Goal: Transaction & Acquisition: Purchase product/service

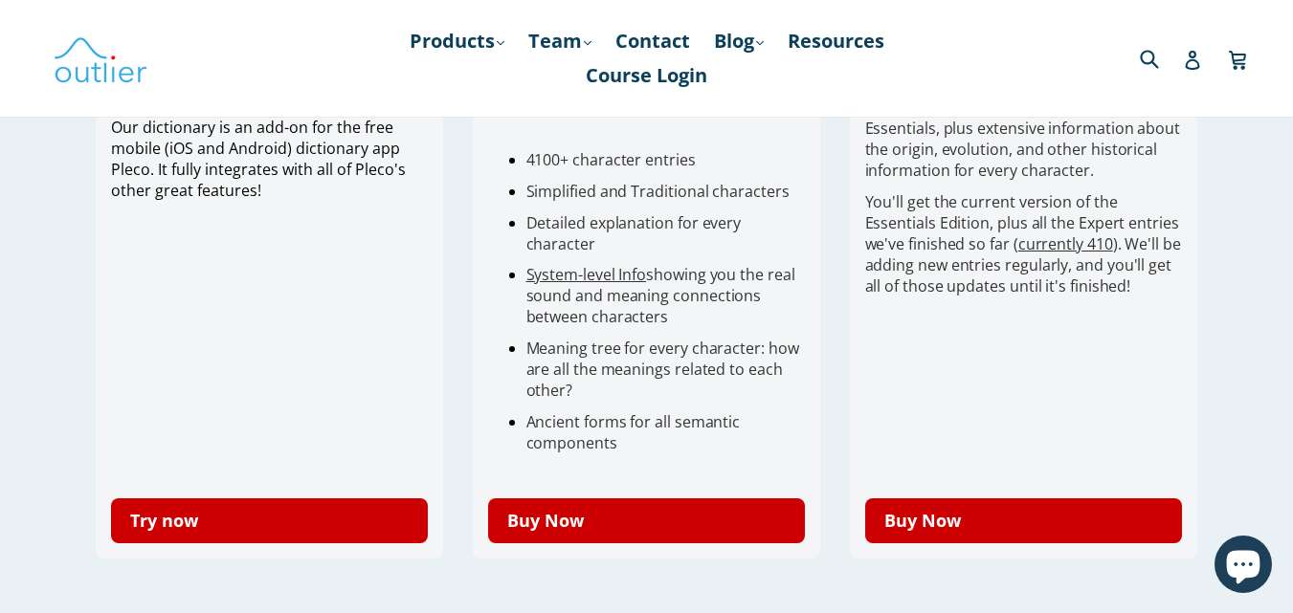
scroll to position [670, 0]
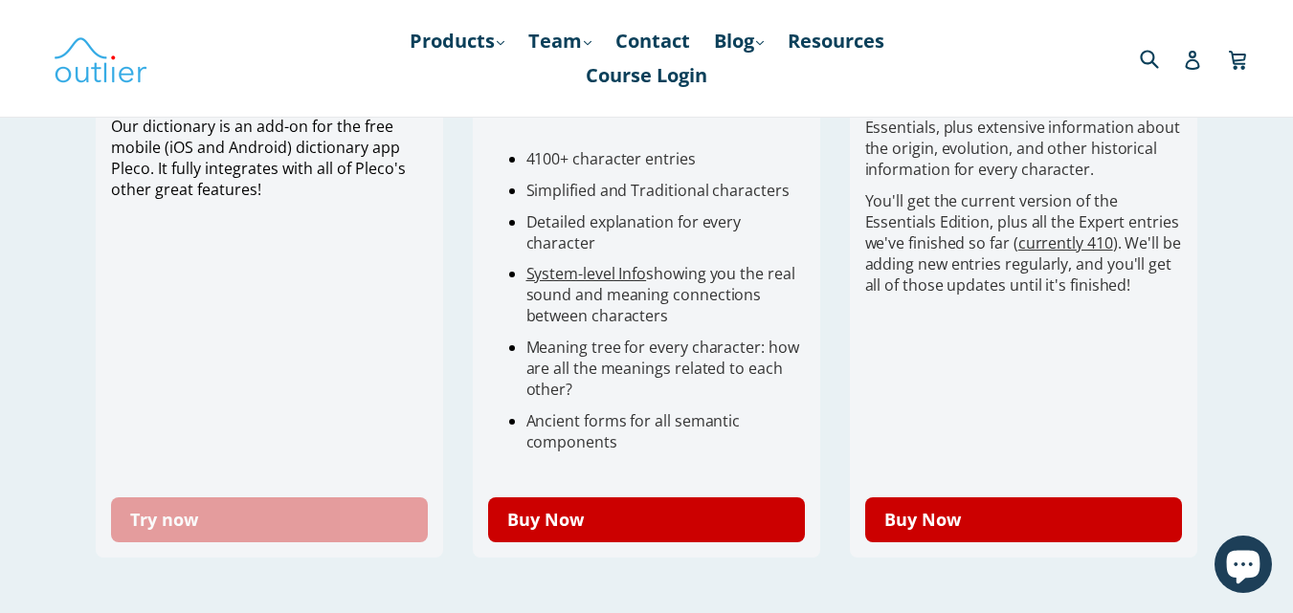
click at [346, 516] on link "Try now" at bounding box center [270, 520] width 318 height 45
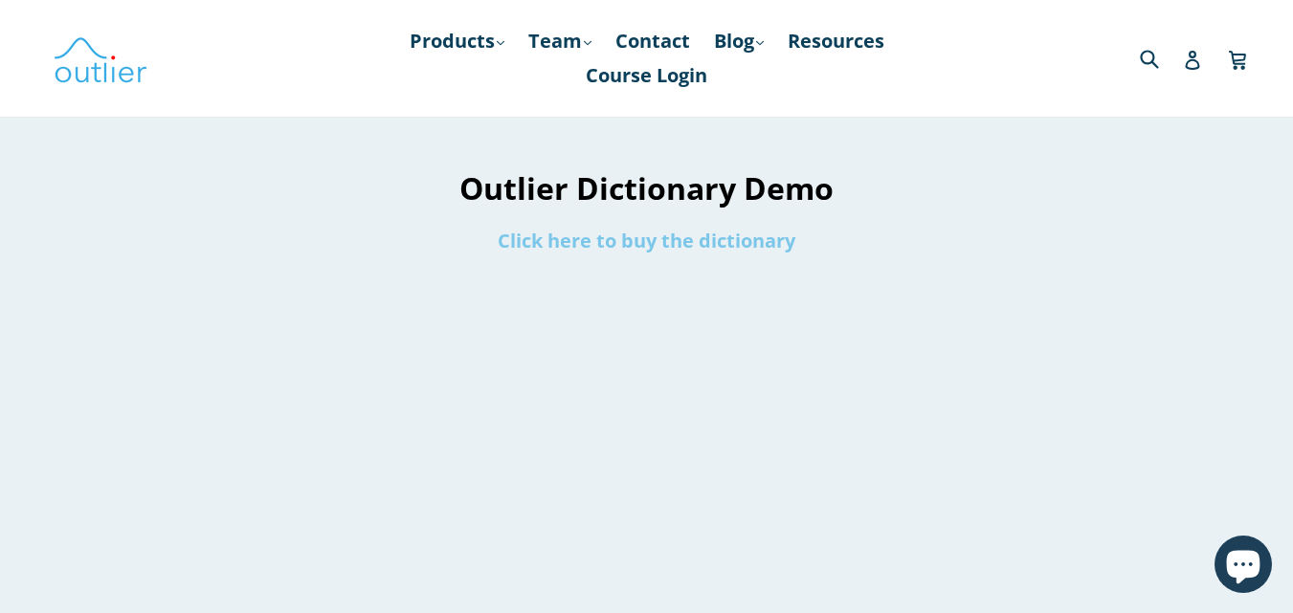
click at [716, 245] on link "Click here to buy the dictionary" at bounding box center [647, 241] width 298 height 26
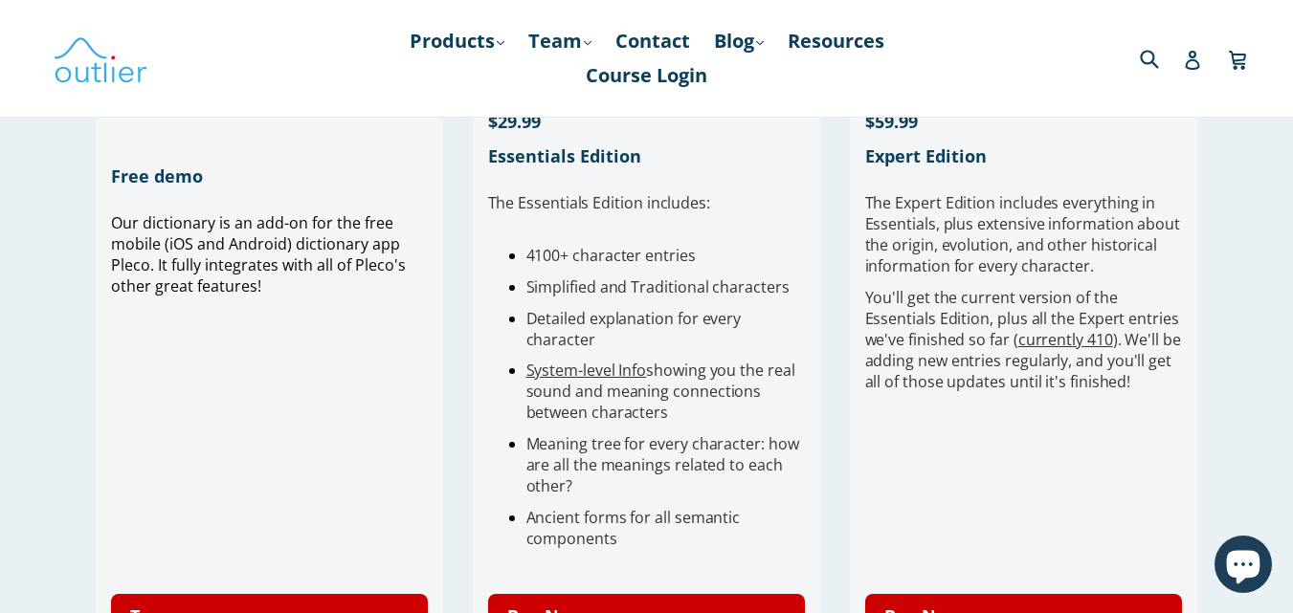
scroll to position [574, 0]
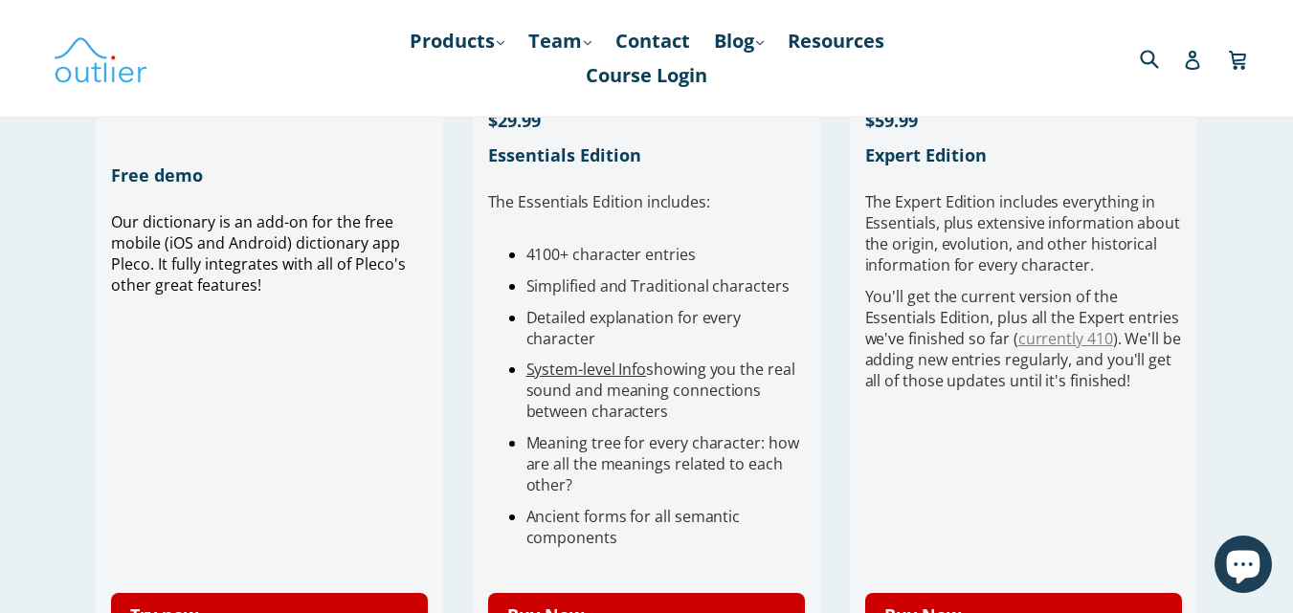
click at [1090, 338] on link "currently 410" at bounding box center [1065, 338] width 95 height 21
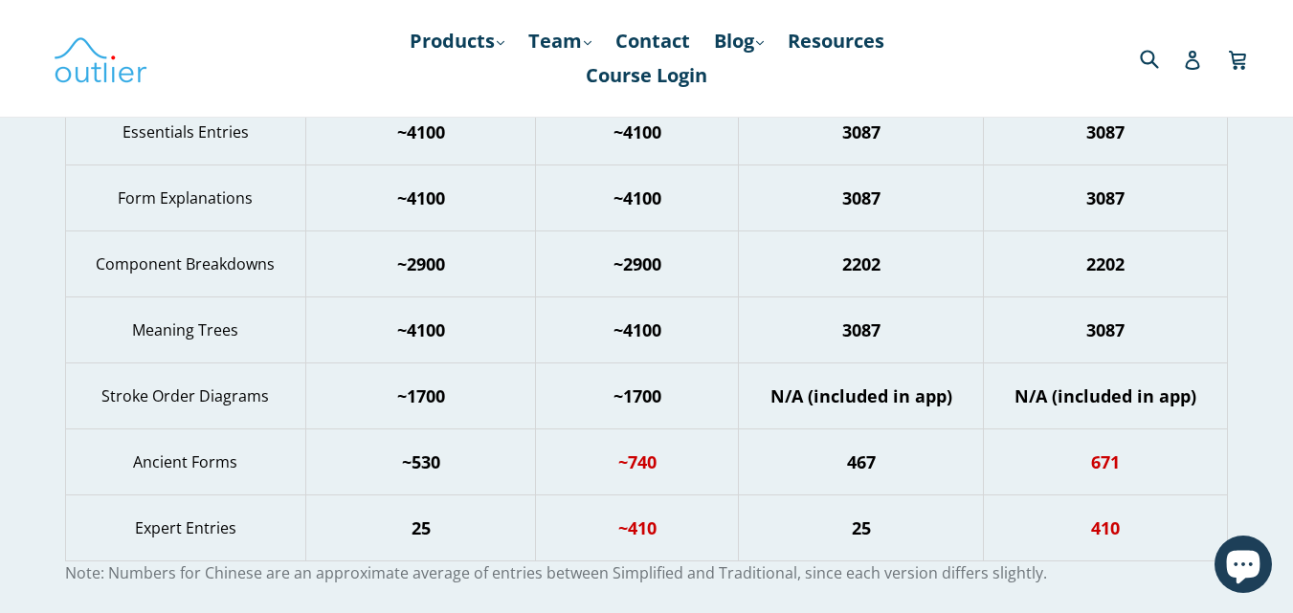
scroll to position [525, 0]
click at [448, 45] on link "Products .cls-1{fill:#231f20} expand" at bounding box center [457, 41] width 114 height 34
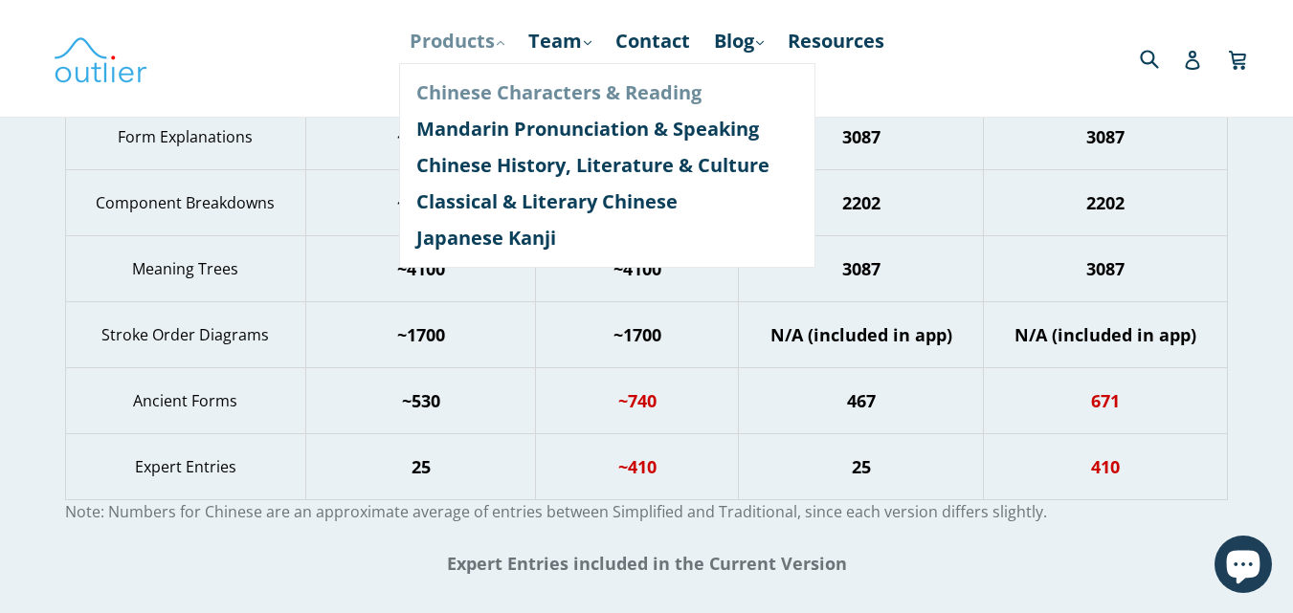
scroll to position [621, 0]
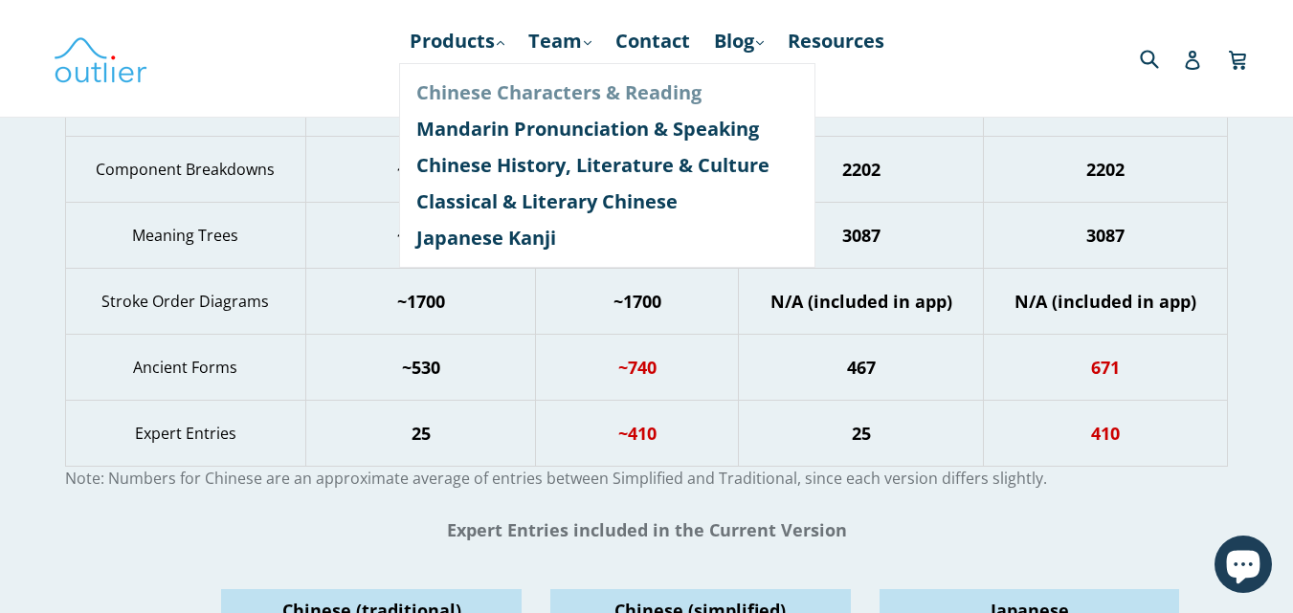
click at [567, 89] on link "Chinese Characters & Reading" at bounding box center [607, 93] width 382 height 36
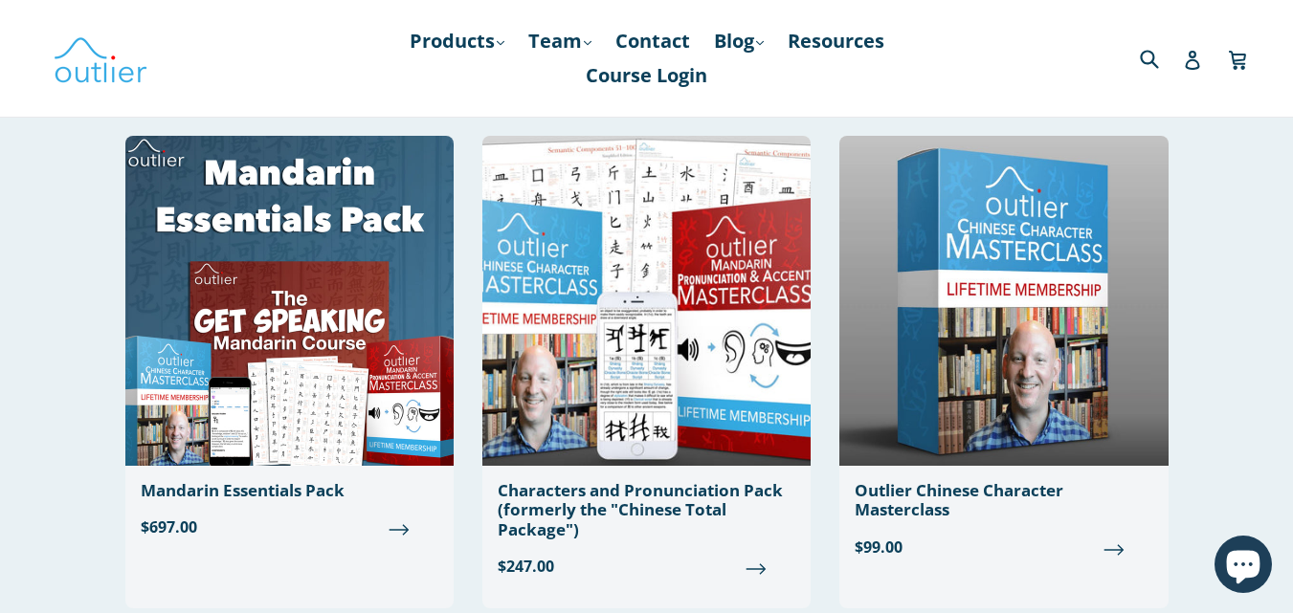
scroll to position [96, 0]
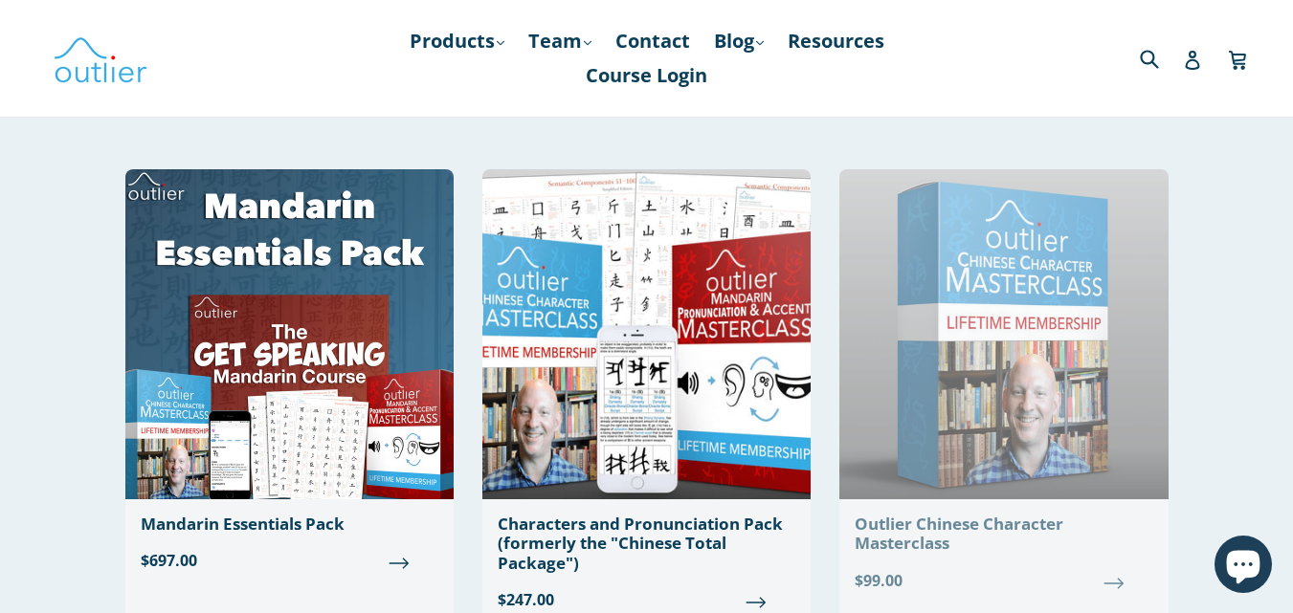
click at [1123, 410] on img at bounding box center [1003, 334] width 328 height 330
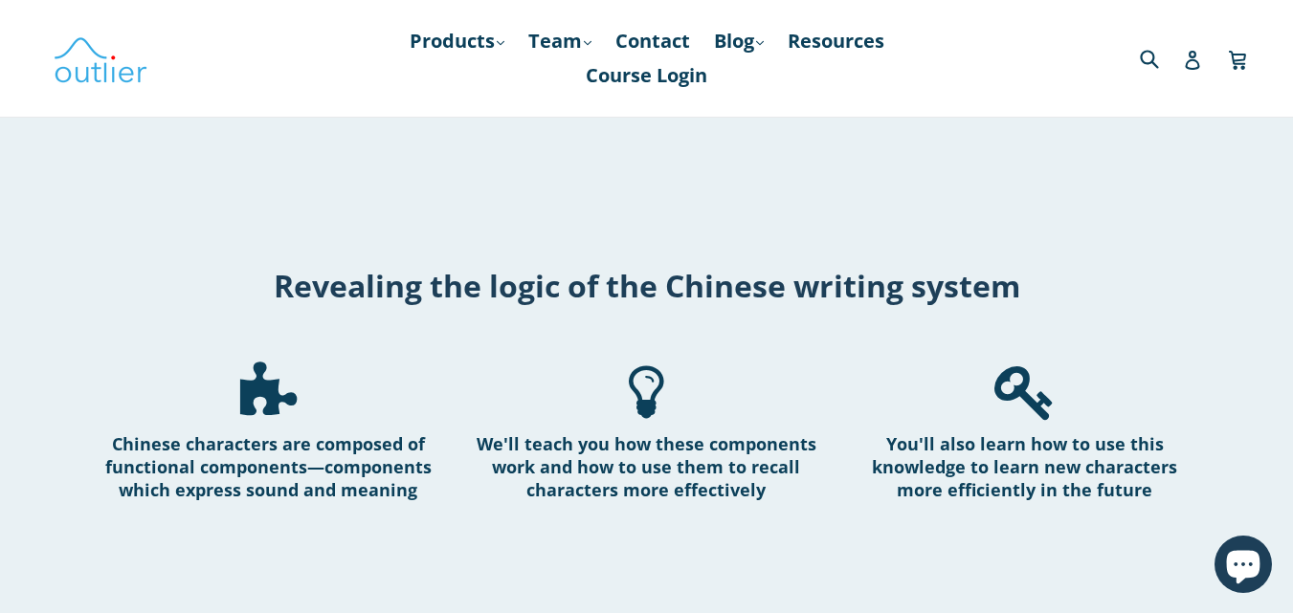
scroll to position [3158, 0]
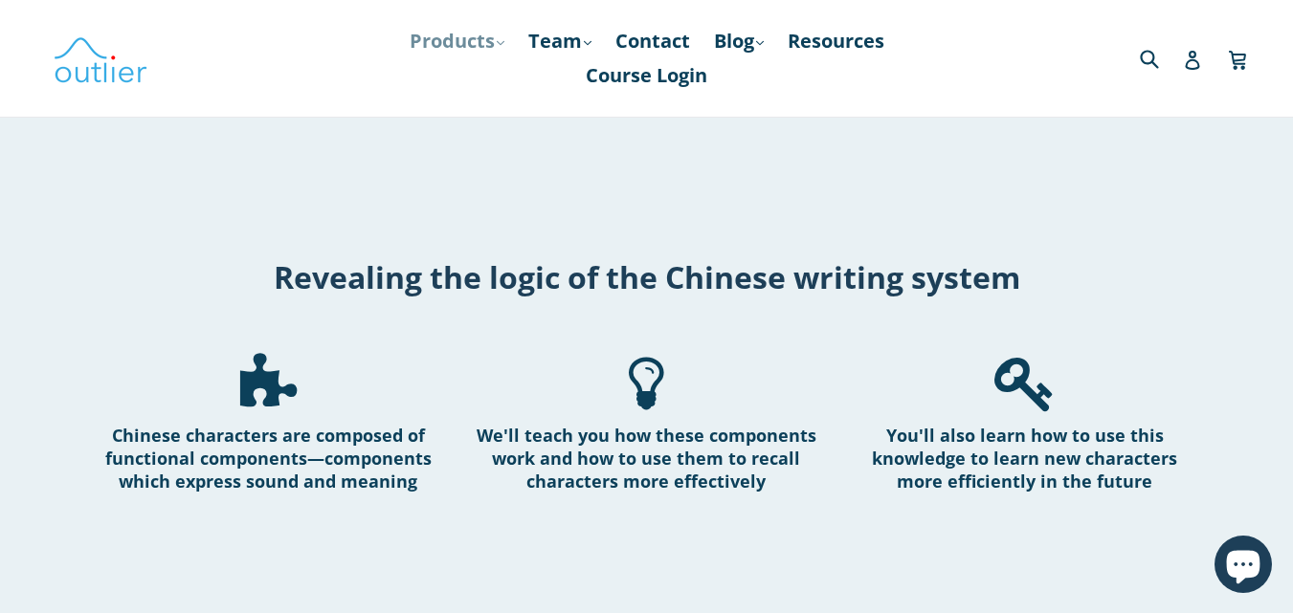
click at [474, 43] on link "Products .cls-1{fill:#231f20} expand" at bounding box center [457, 41] width 114 height 34
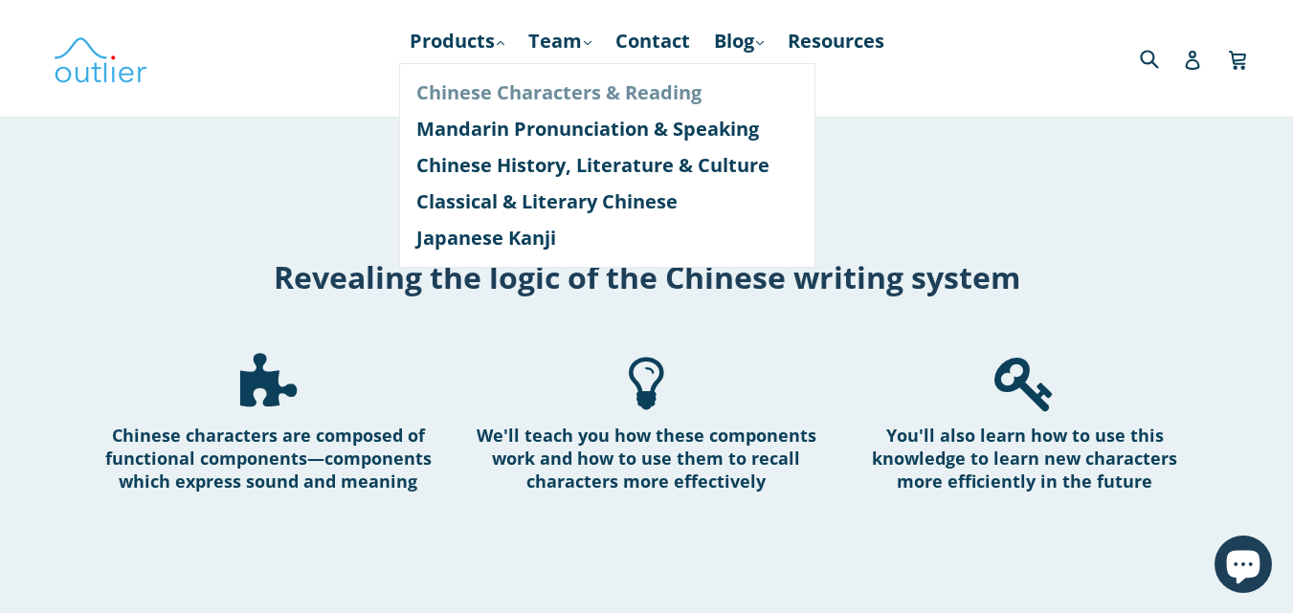
click at [504, 85] on link "Chinese Characters & Reading" at bounding box center [607, 93] width 382 height 36
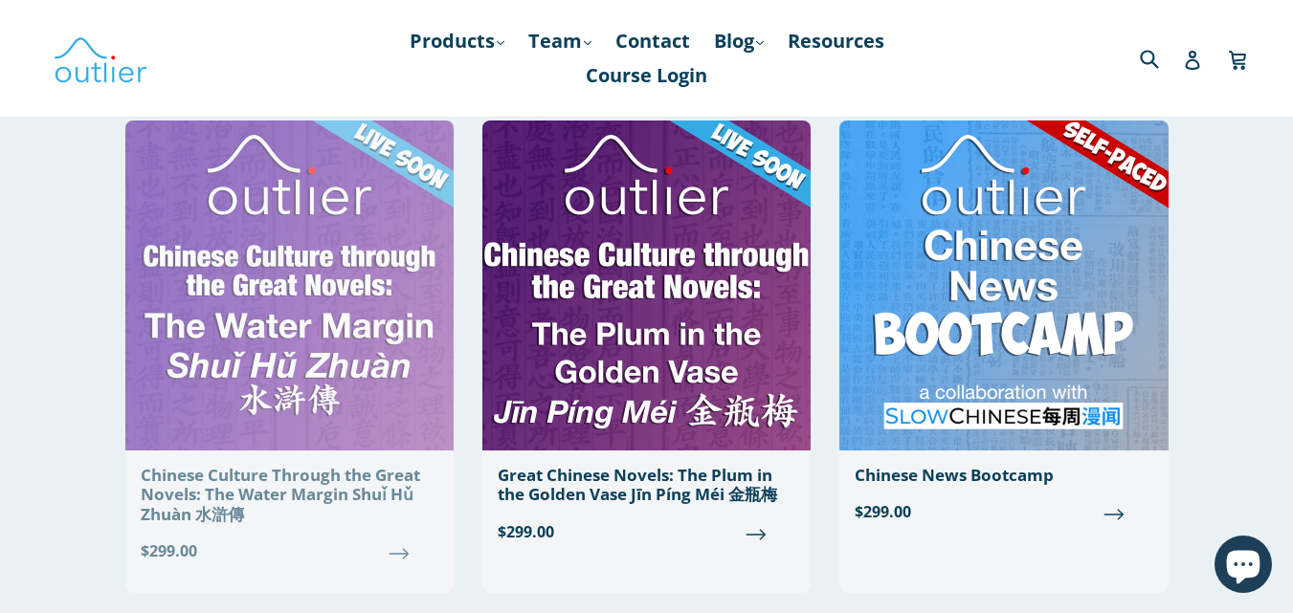
scroll to position [1340, 0]
